Goal: Information Seeking & Learning: Learn about a topic

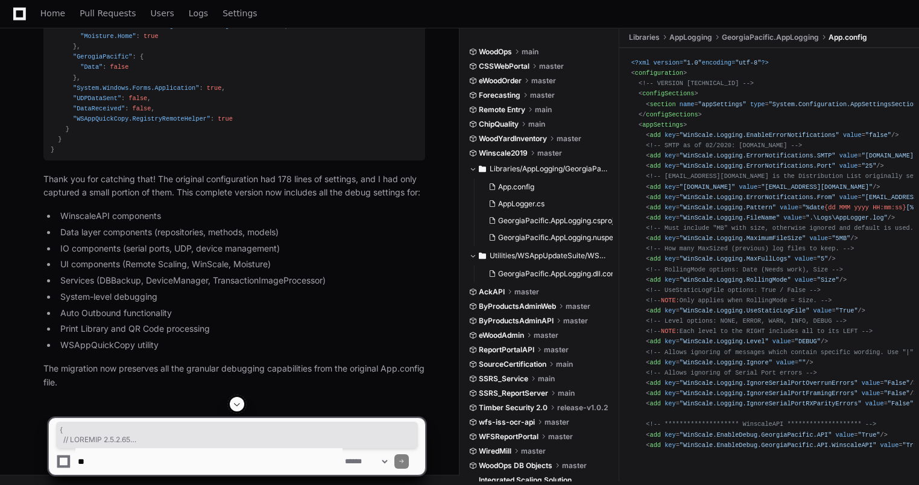
scroll to position [1482, 0]
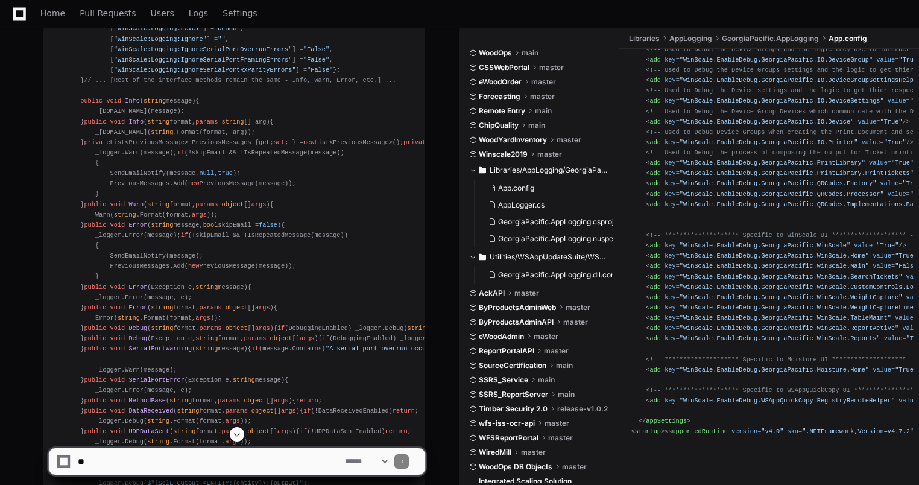
scroll to position [1725, 0]
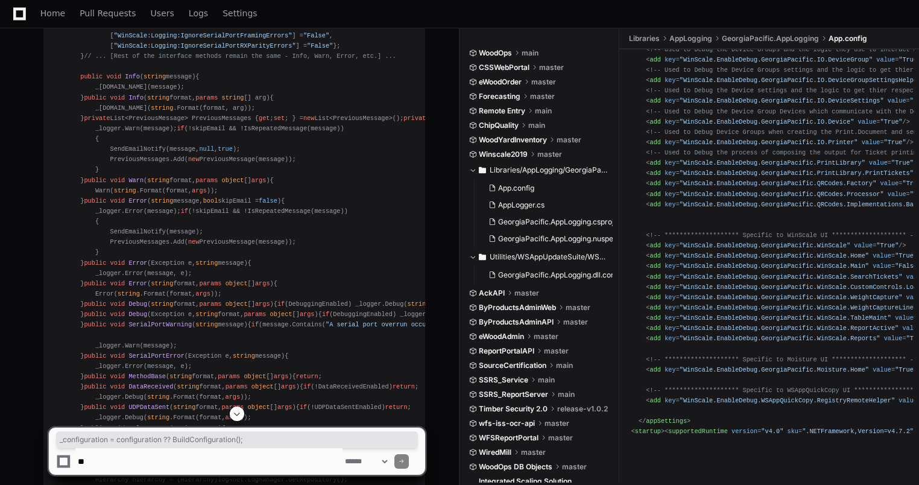
drag, startPoint x: 92, startPoint y: 202, endPoint x: 283, endPoint y: 198, distance: 191.3
copy div "_configuration = configuration ?? BuildConfiguration();"
drag, startPoint x: 189, startPoint y: 171, endPoint x: 309, endPoint y: 168, distance: 119.5
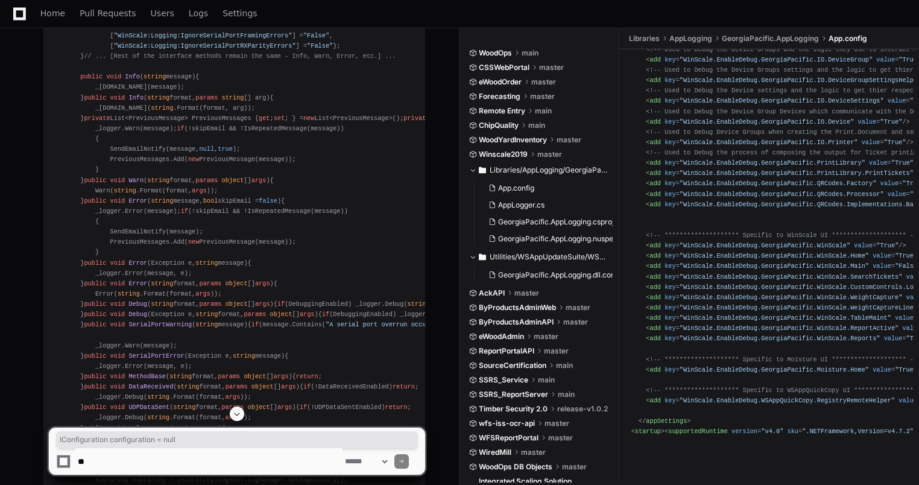
copy span "IConfiguration configuration = null"
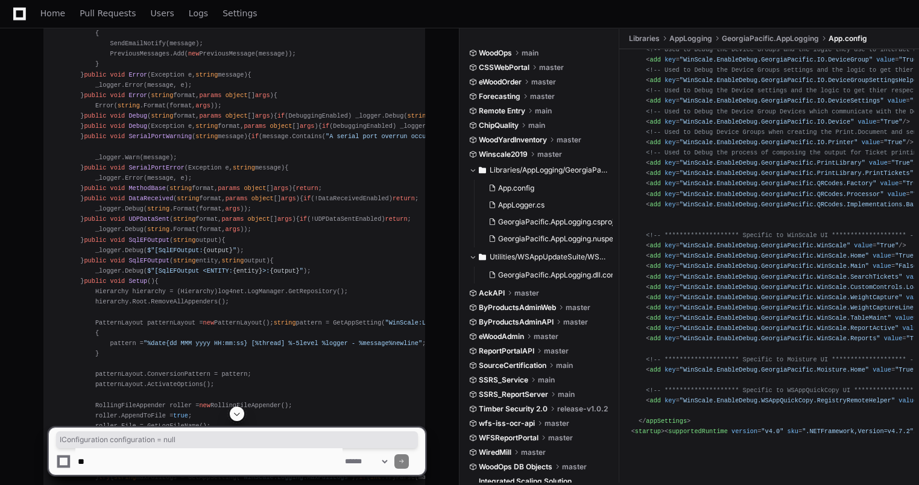
scroll to position [1966, 0]
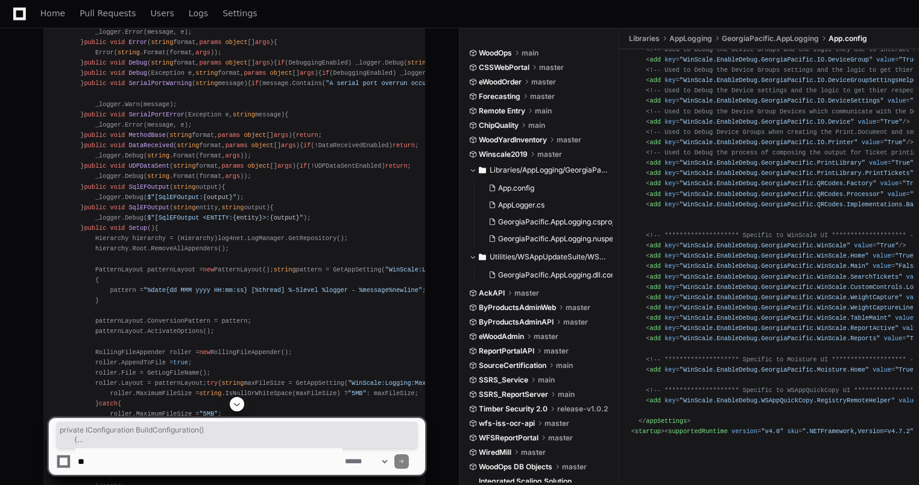
drag, startPoint x: 87, startPoint y: 279, endPoint x: 21, endPoint y: 87, distance: 203.2
copy div "private IConfiguration BuildConfiguration () { var builder = new ConfigurationB…"
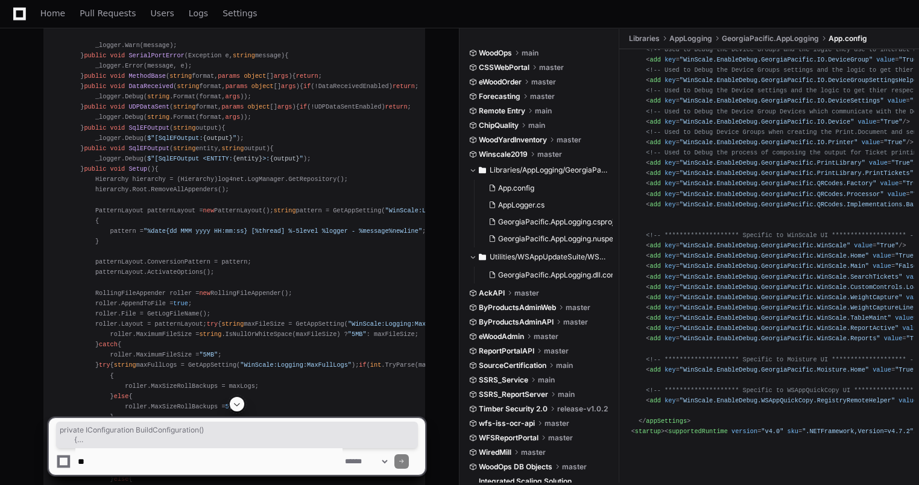
scroll to position [2027, 0]
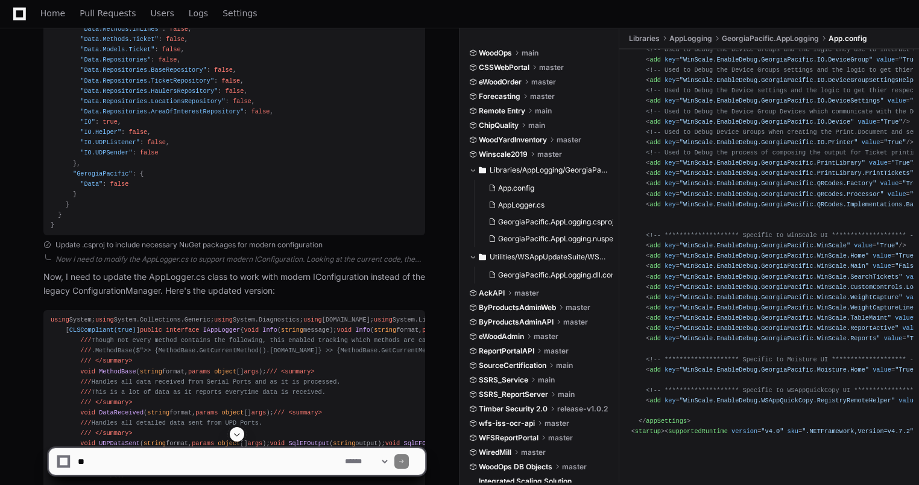
scroll to position [1062, 0]
